Goal: Transaction & Acquisition: Purchase product/service

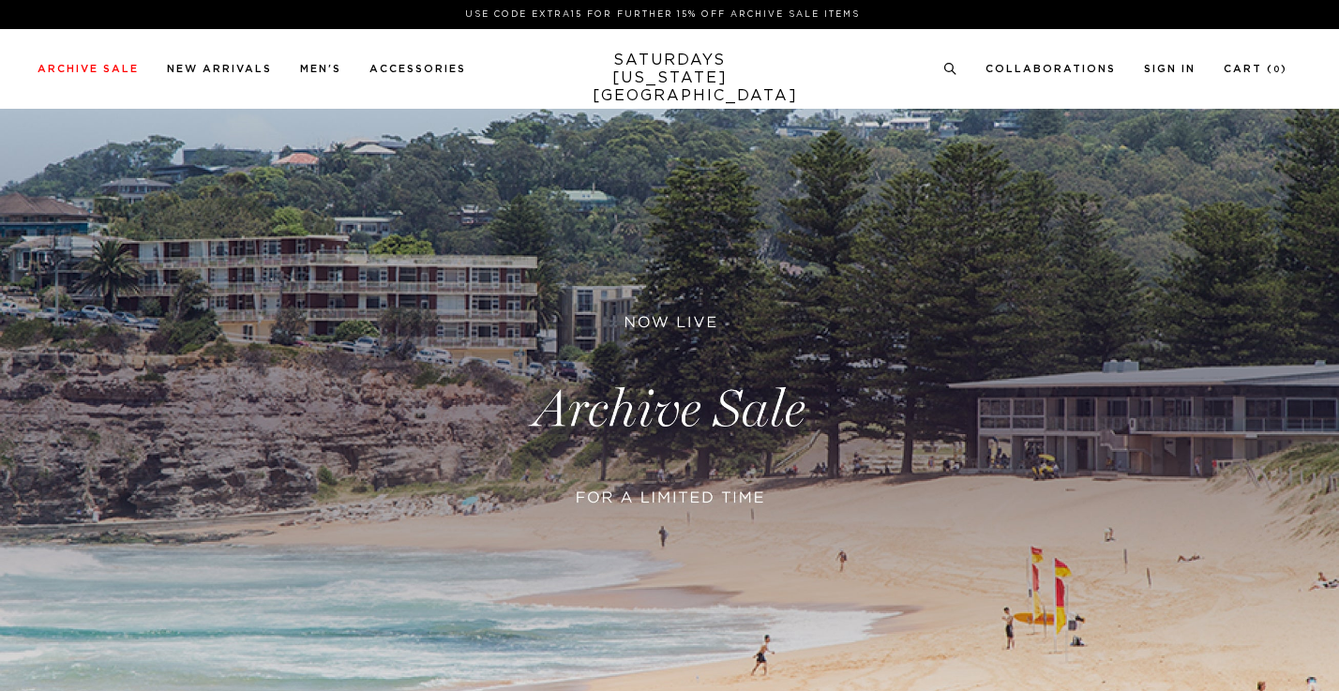
click at [670, 427] on link at bounding box center [669, 409] width 1339 height 819
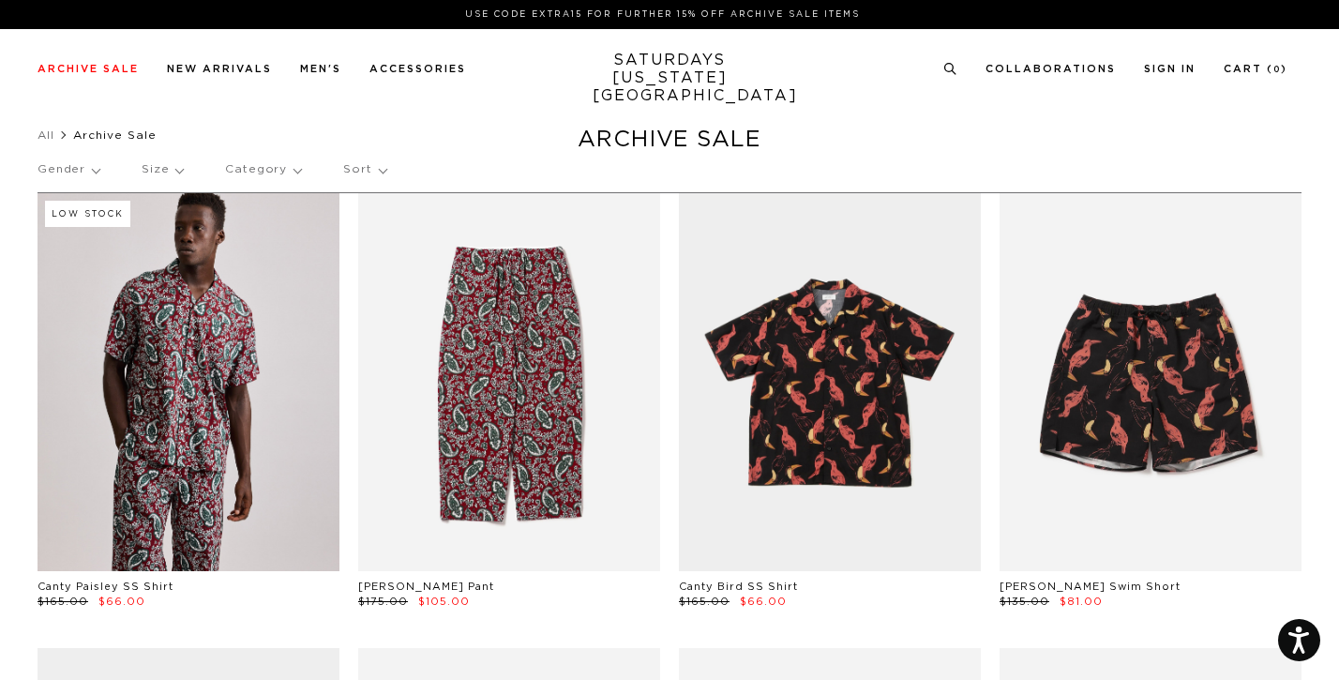
click at [161, 172] on p "Size" at bounding box center [162, 169] width 41 height 43
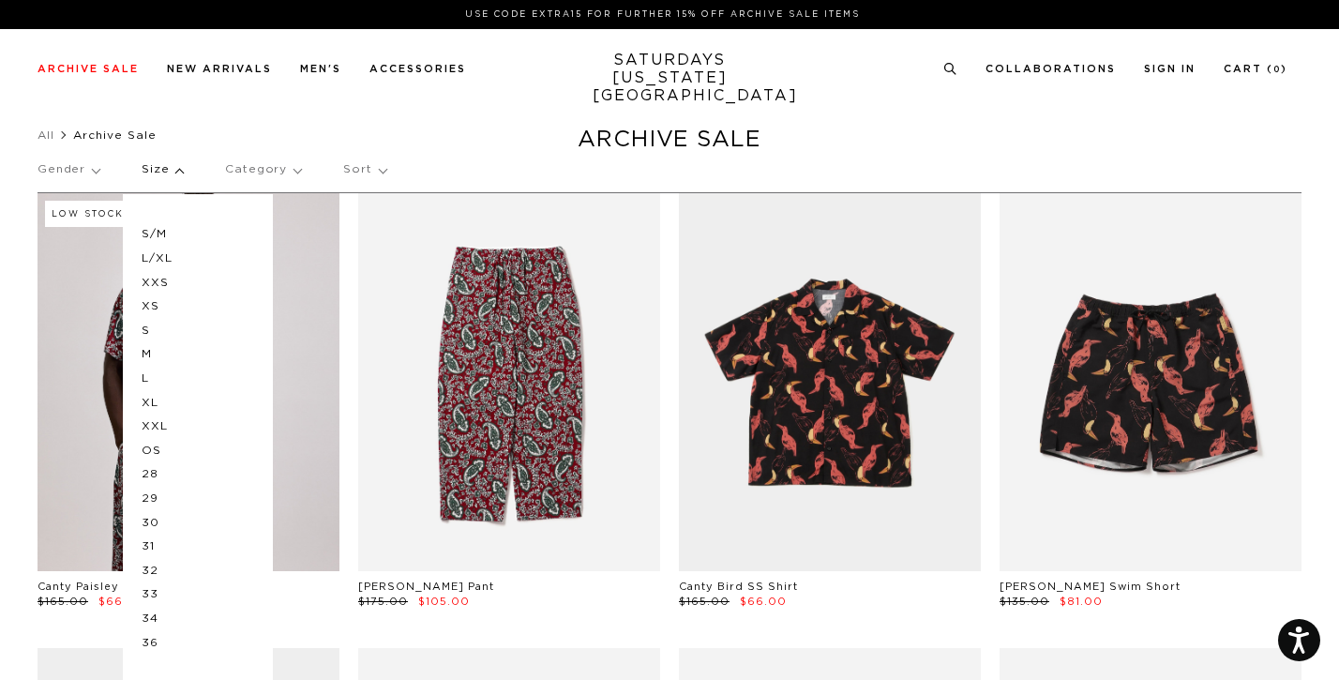
click at [142, 384] on p "L" at bounding box center [198, 379] width 113 height 24
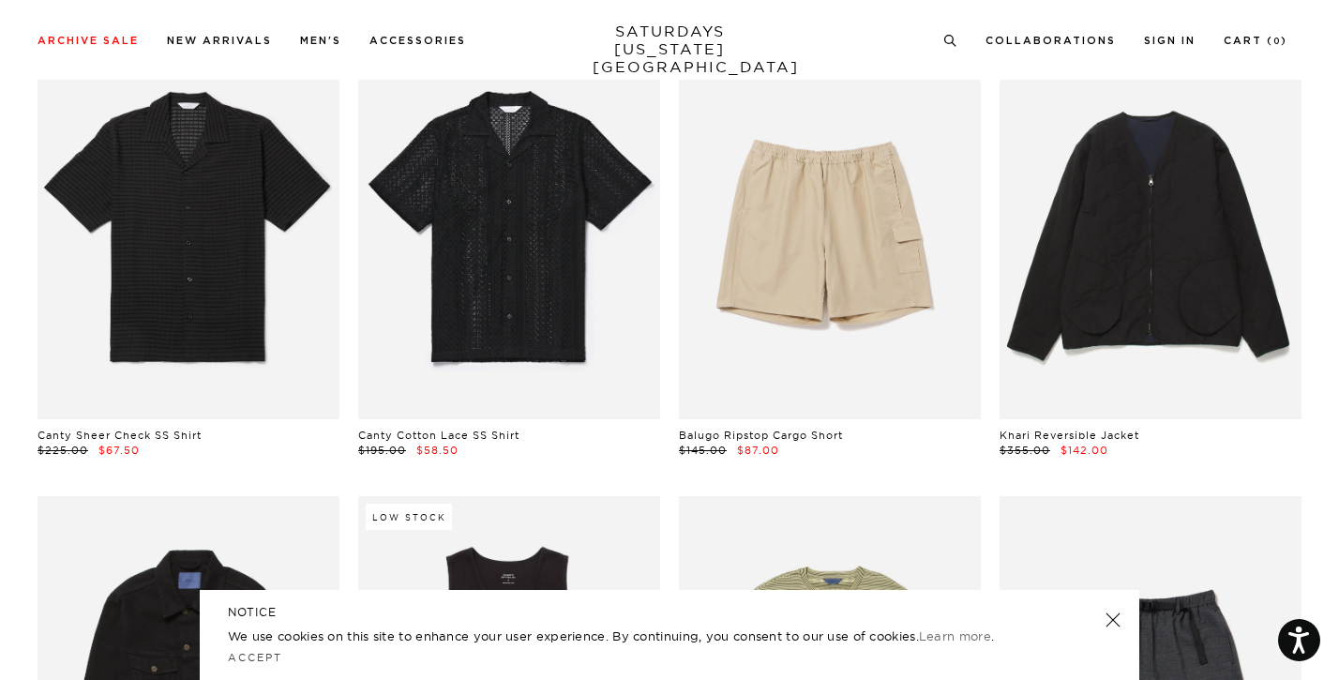
scroll to position [1141, 0]
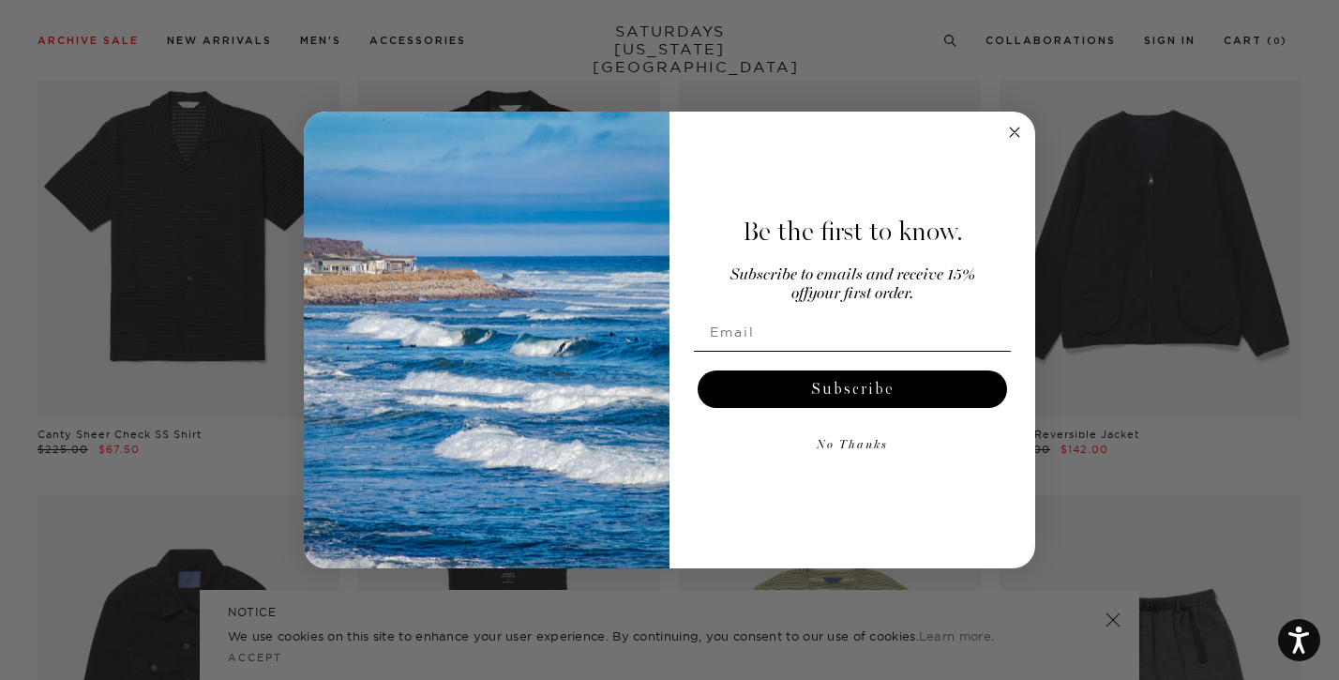
click at [1014, 133] on icon "Close dialog" at bounding box center [1014, 132] width 23 height 23
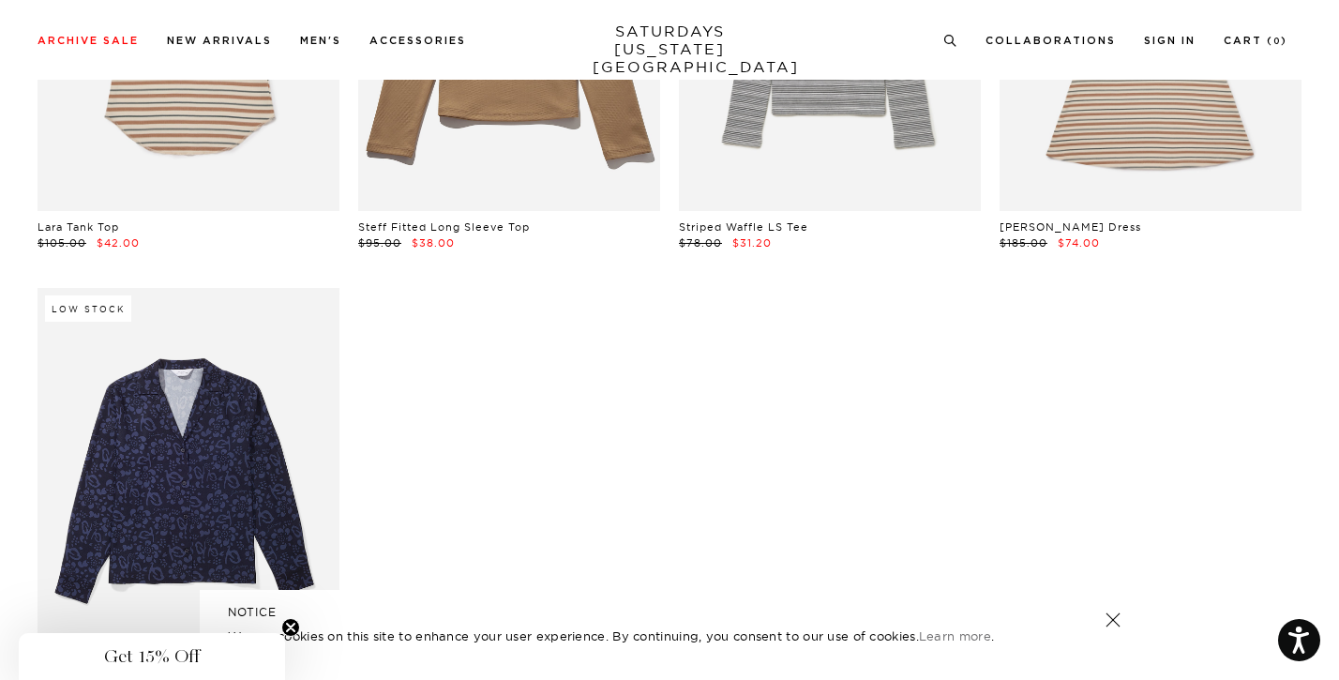
scroll to position [15437, 0]
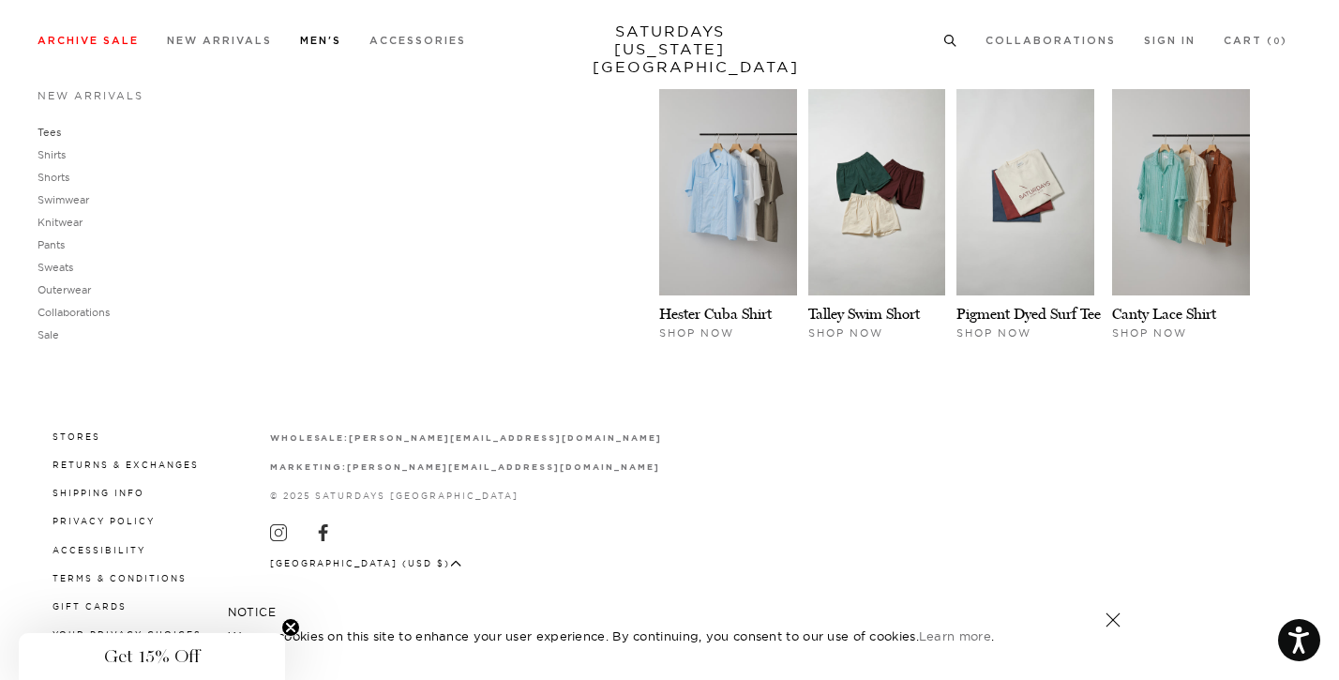
click at [44, 134] on link "Tees" at bounding box center [49, 132] width 23 height 13
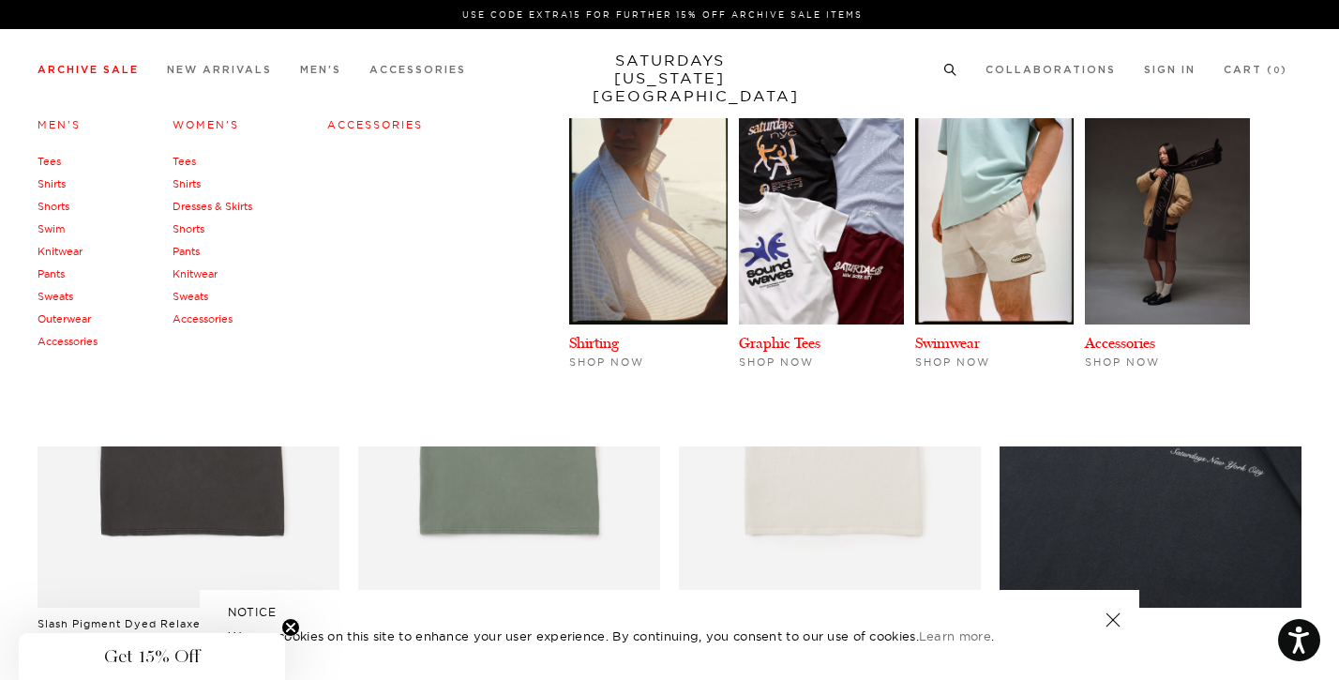
click at [70, 129] on link "Men's" at bounding box center [59, 124] width 43 height 13
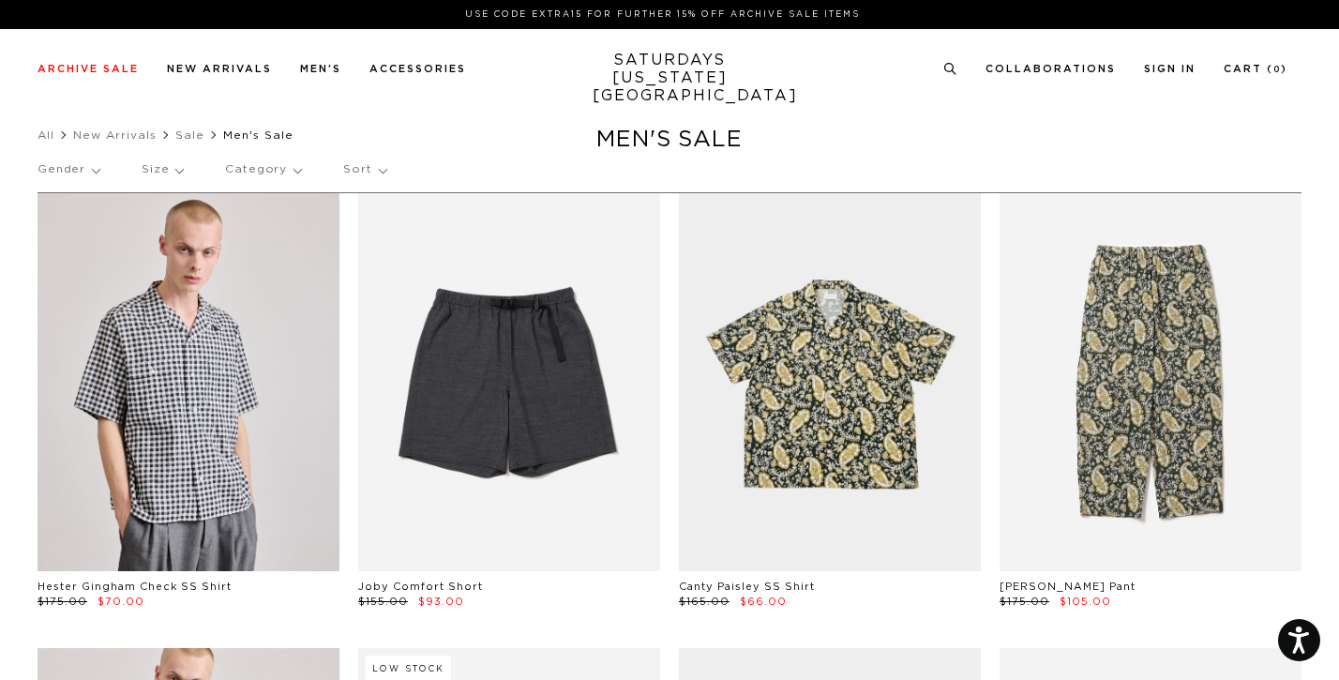
click at [155, 174] on p "Size" at bounding box center [162, 169] width 41 height 43
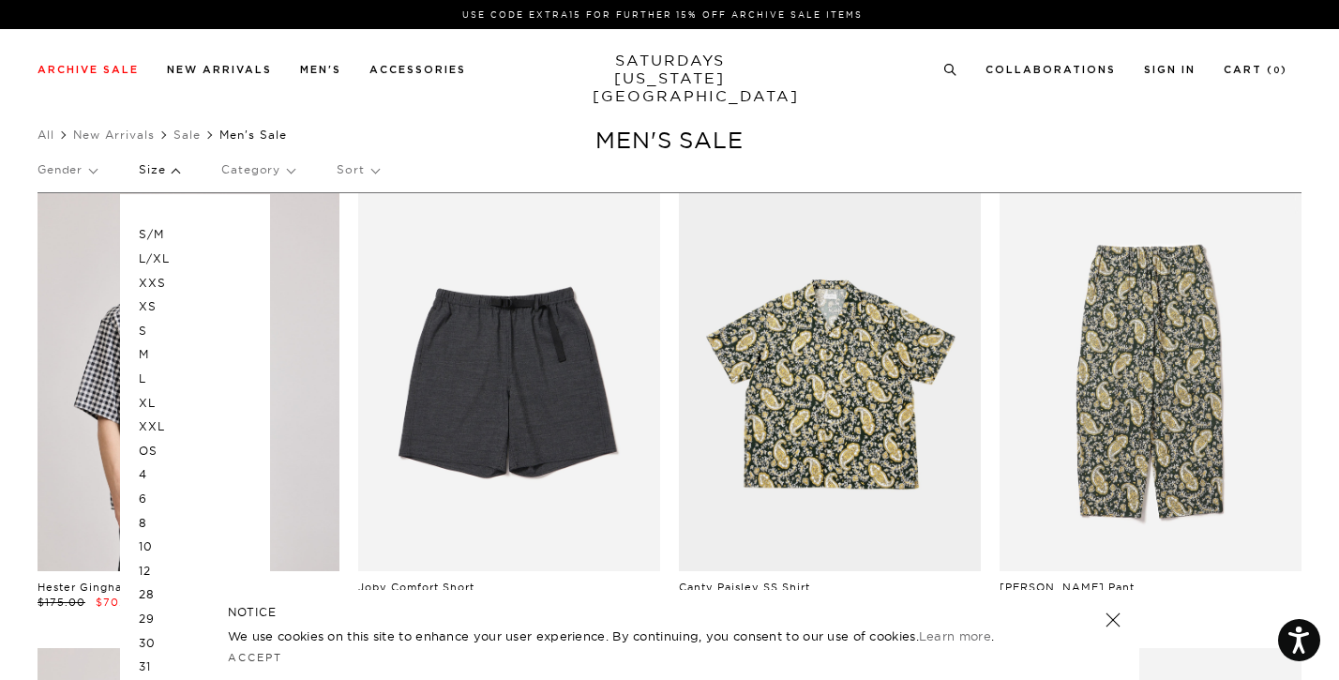
click at [141, 380] on p "L" at bounding box center [195, 379] width 113 height 24
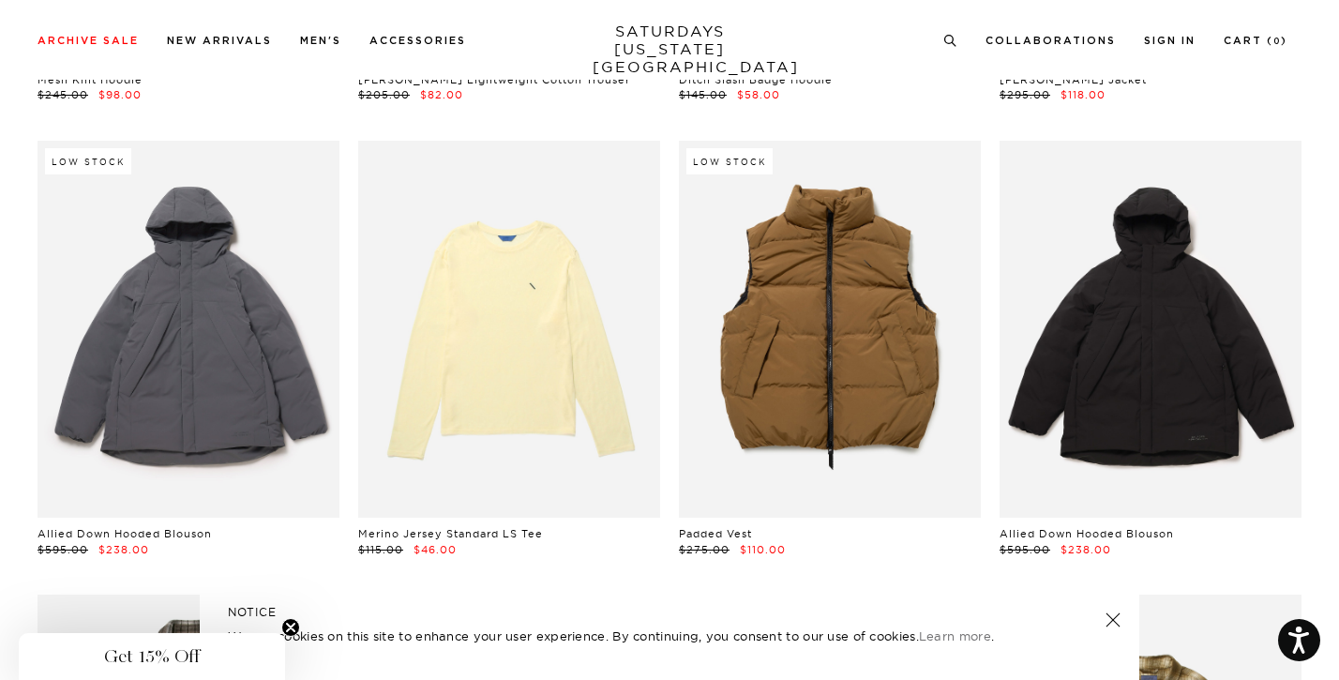
scroll to position [9234, 2]
